Goal: Register for event/course

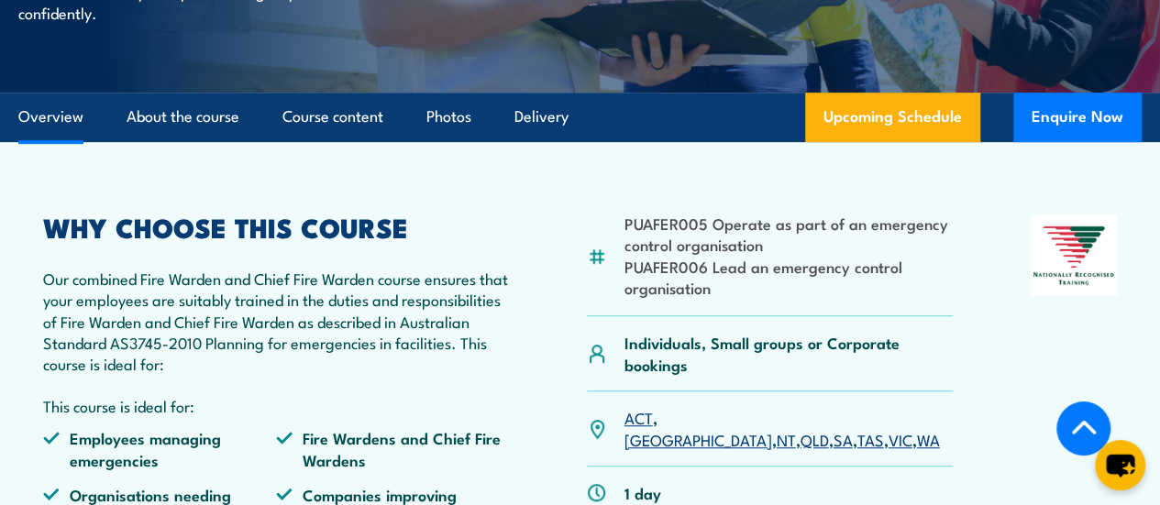
scroll to position [459, 0]
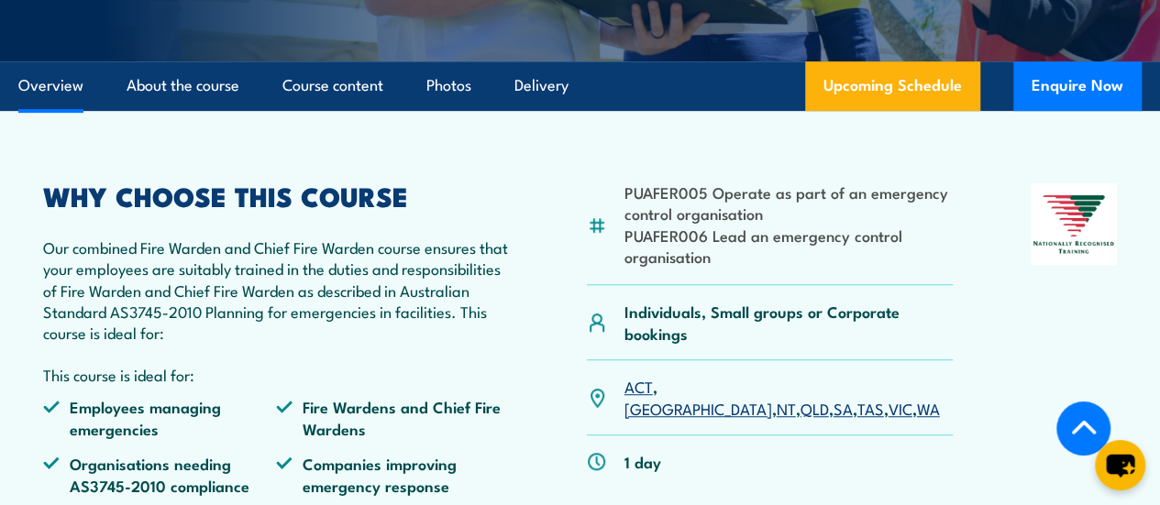
click at [668, 419] on link "[GEOGRAPHIC_DATA]" at bounding box center [699, 408] width 148 height 22
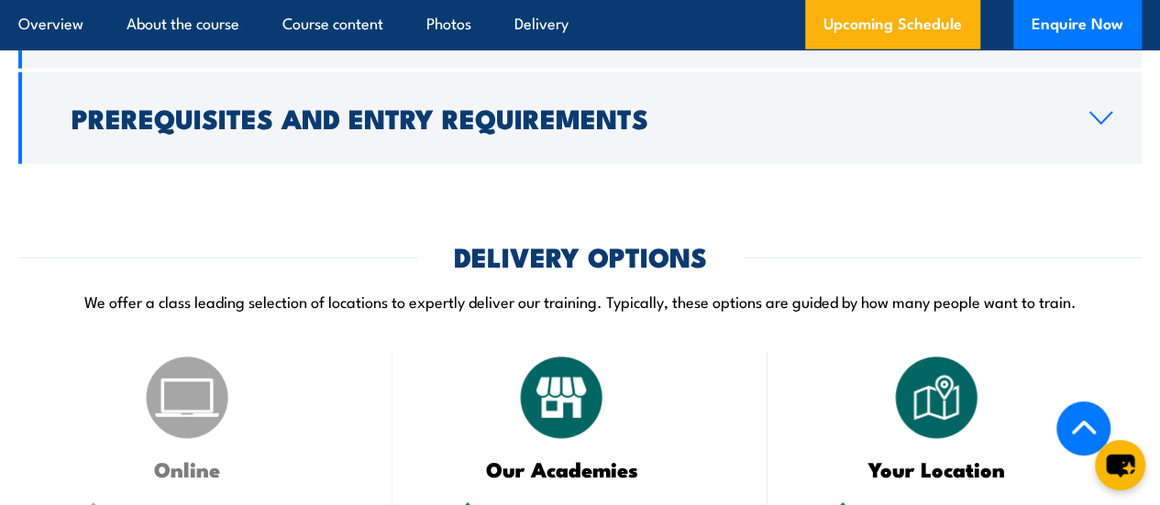
scroll to position [2246, 0]
